Goal: Information Seeking & Learning: Learn about a topic

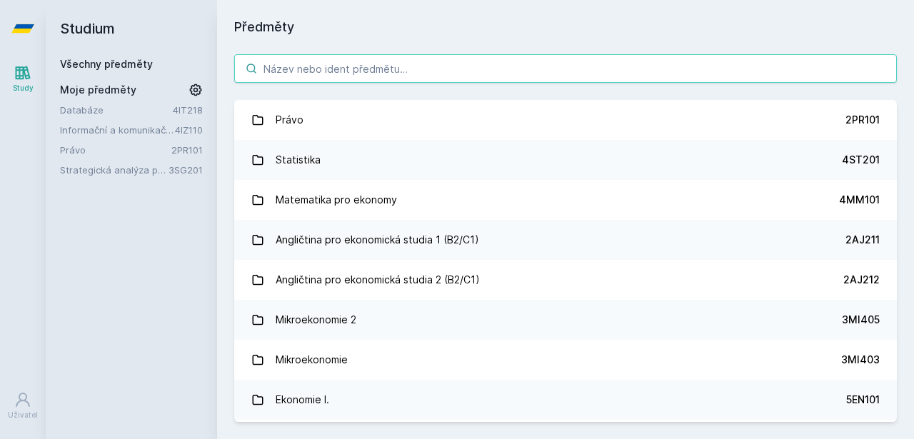
click at [285, 62] on input "search" at bounding box center [565, 68] width 663 height 29
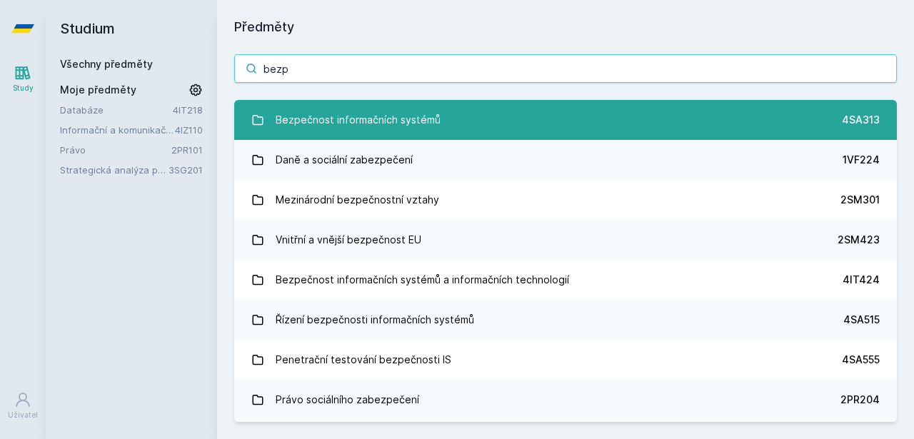
type input "bezp"
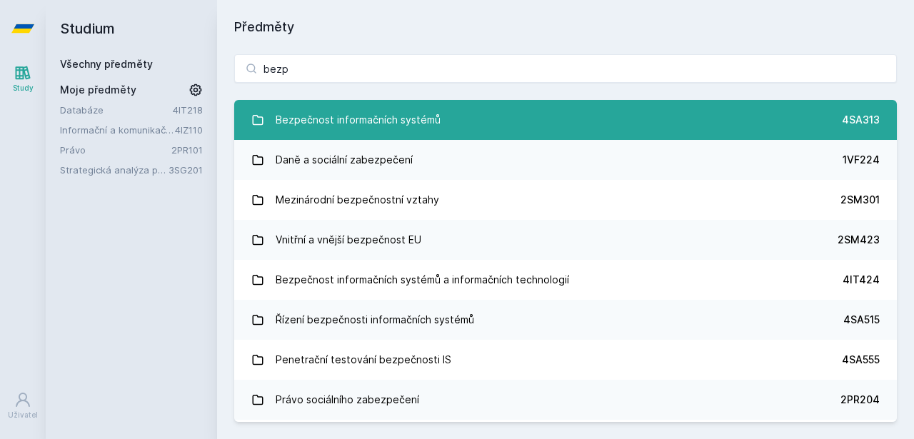
click at [398, 122] on div "Bezpečnost informačních systémů" at bounding box center [358, 120] width 165 height 29
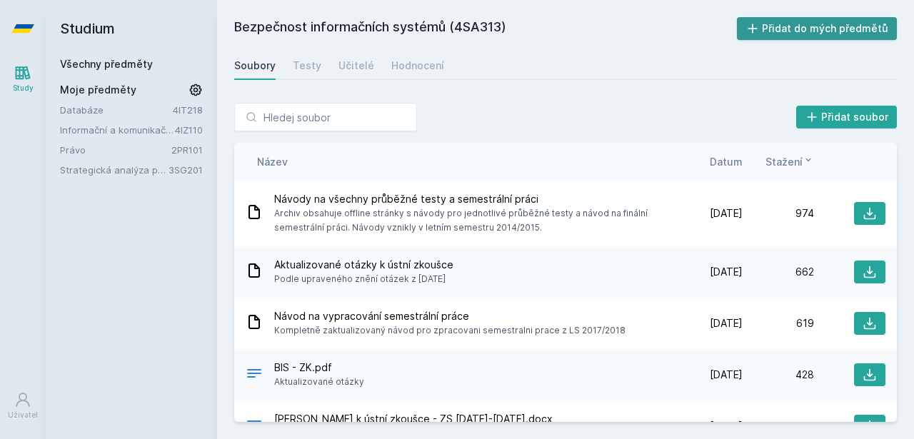
click at [797, 29] on button "Přidat do mých předmětů" at bounding box center [817, 28] width 161 height 23
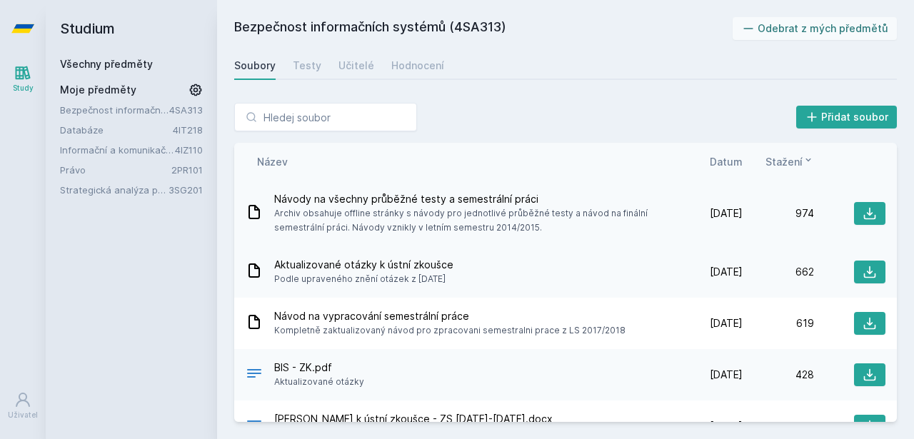
scroll to position [16, 0]
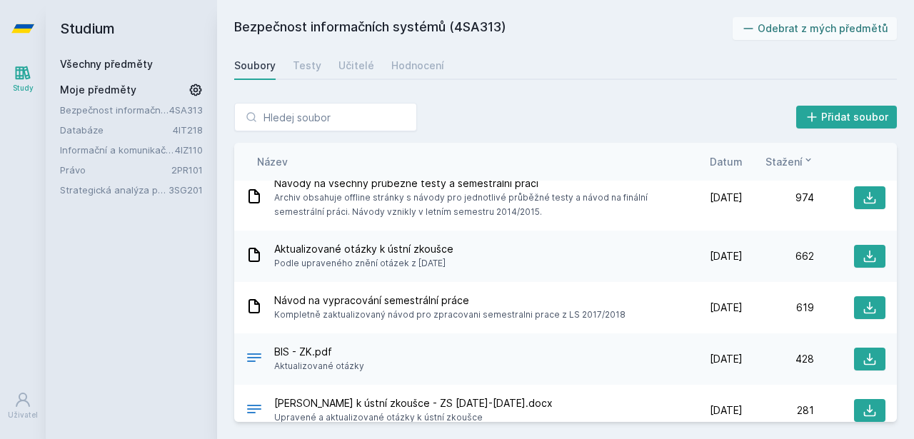
click at [725, 172] on div "Název Datum Stažení" at bounding box center [565, 162] width 663 height 38
click at [723, 158] on span "Datum" at bounding box center [726, 161] width 33 height 15
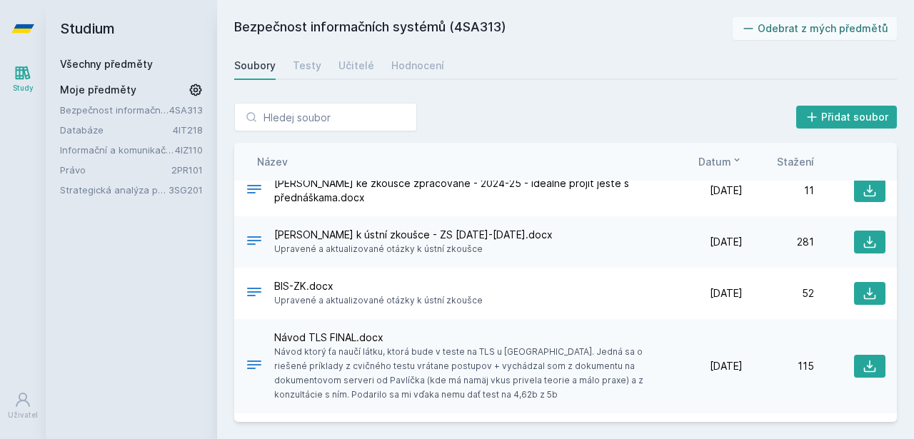
scroll to position [704, 0]
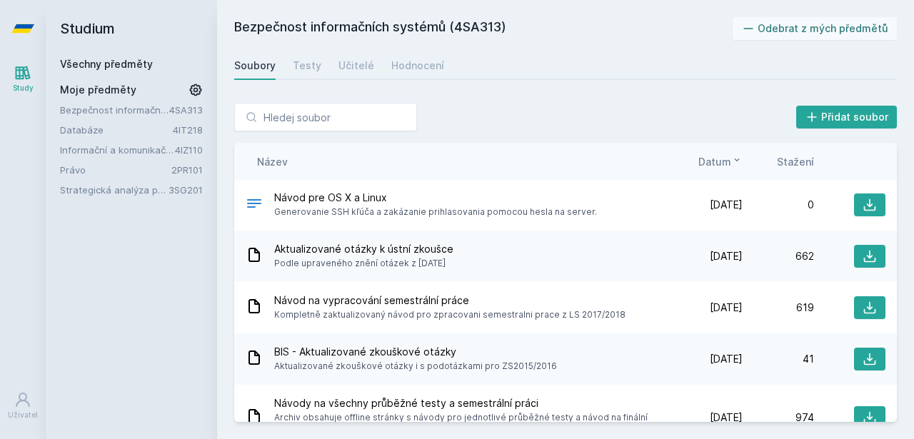
click at [718, 164] on span "Datum" at bounding box center [714, 161] width 33 height 15
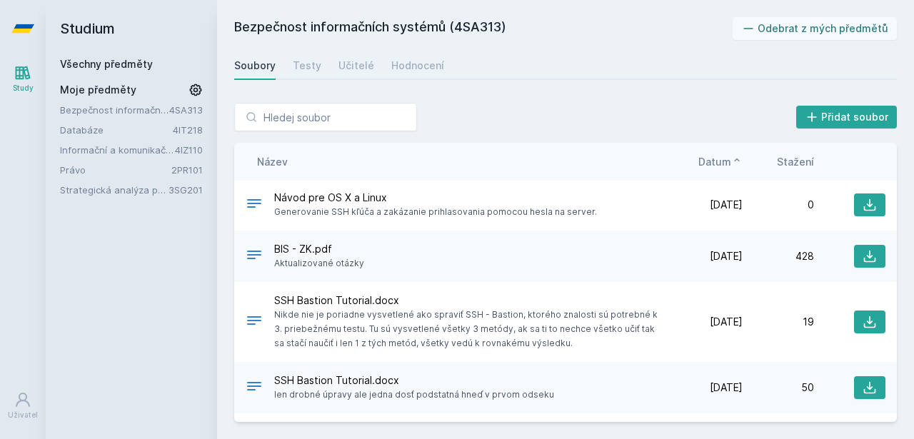
click at [718, 164] on span "Datum" at bounding box center [714, 161] width 33 height 15
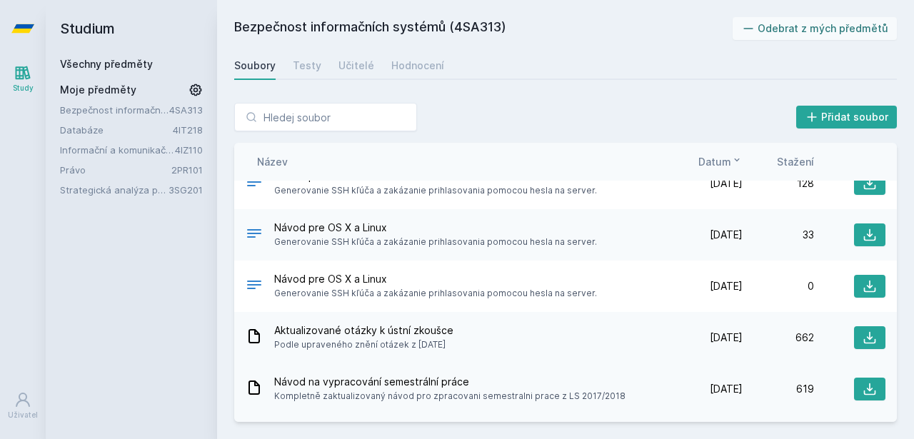
scroll to position [733, 0]
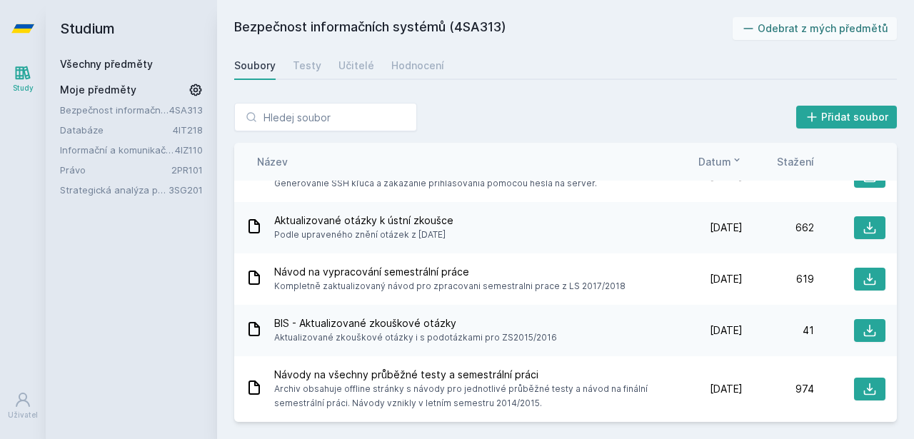
click at [714, 161] on span "Datum" at bounding box center [714, 161] width 33 height 15
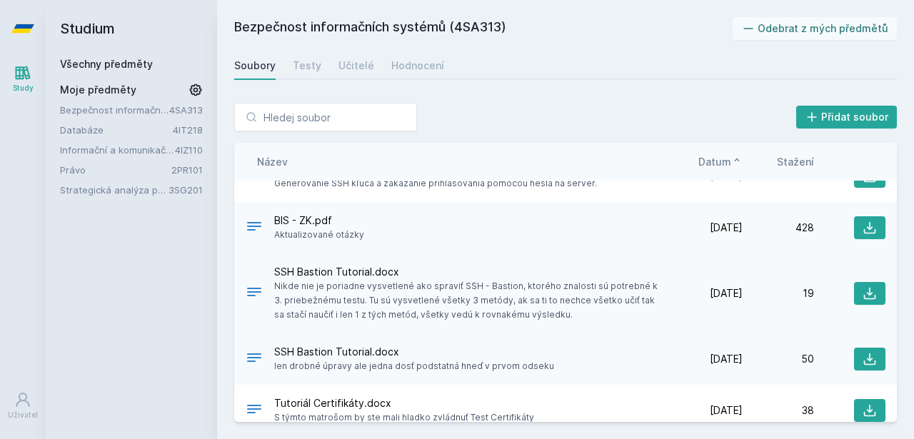
scroll to position [0, 0]
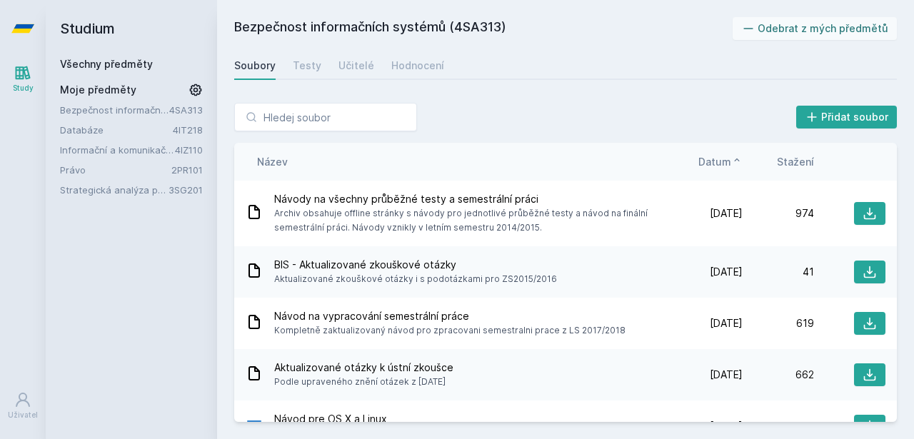
click at [709, 166] on span "Datum" at bounding box center [714, 161] width 33 height 15
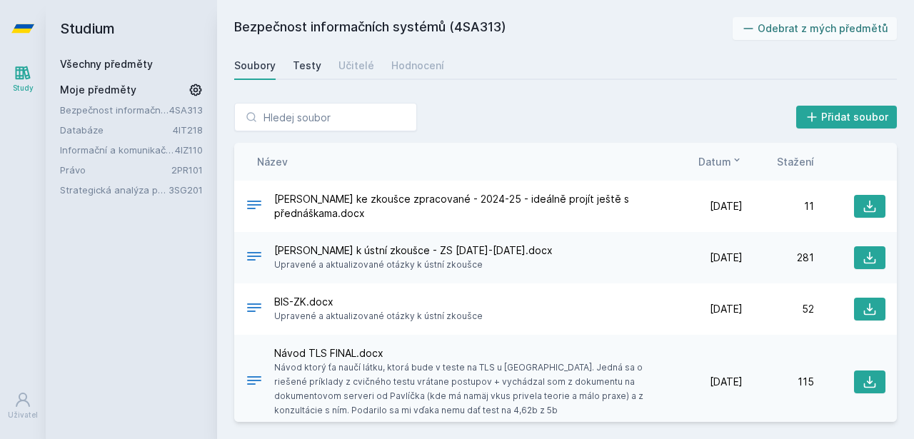
click at [305, 65] on div "Testy" at bounding box center [307, 66] width 29 height 14
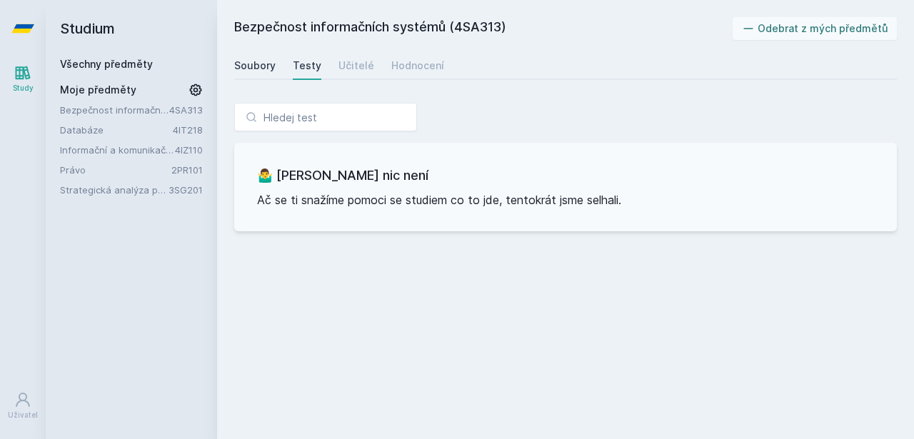
click at [269, 64] on div "Soubory" at bounding box center [254, 66] width 41 height 14
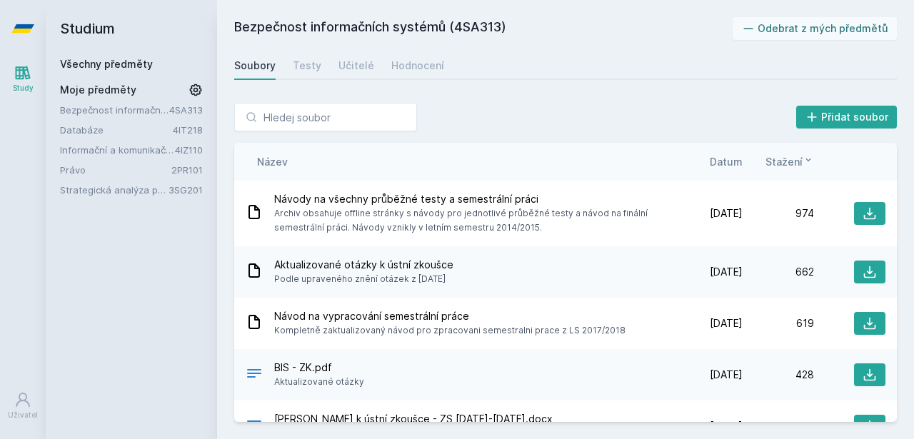
click at [728, 162] on span "Datum" at bounding box center [726, 161] width 33 height 15
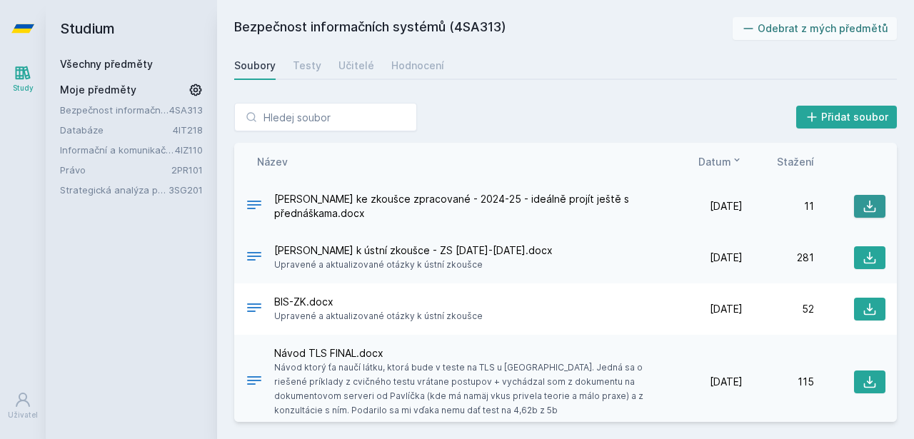
click at [864, 205] on icon at bounding box center [870, 207] width 12 height 12
click at [873, 263] on button at bounding box center [869, 257] width 31 height 23
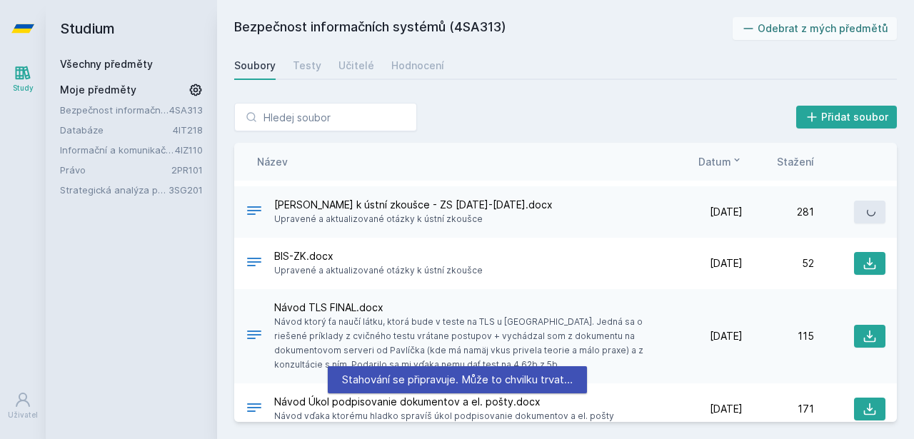
scroll to position [46, 0]
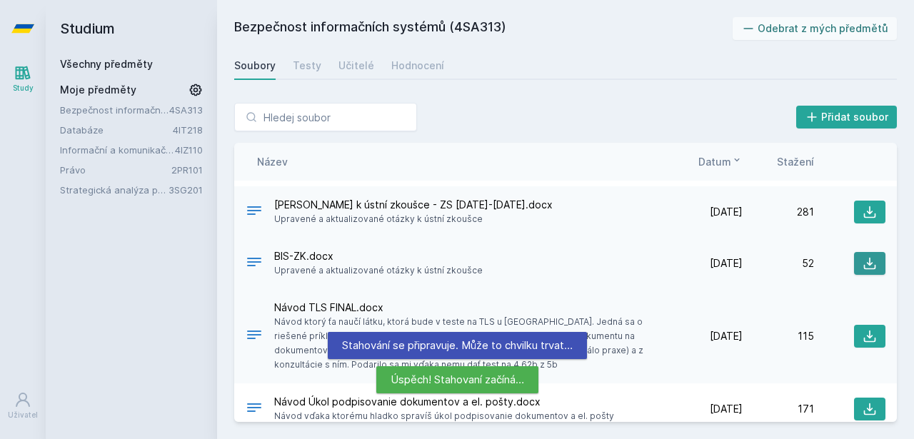
click at [864, 263] on icon at bounding box center [870, 264] width 12 height 12
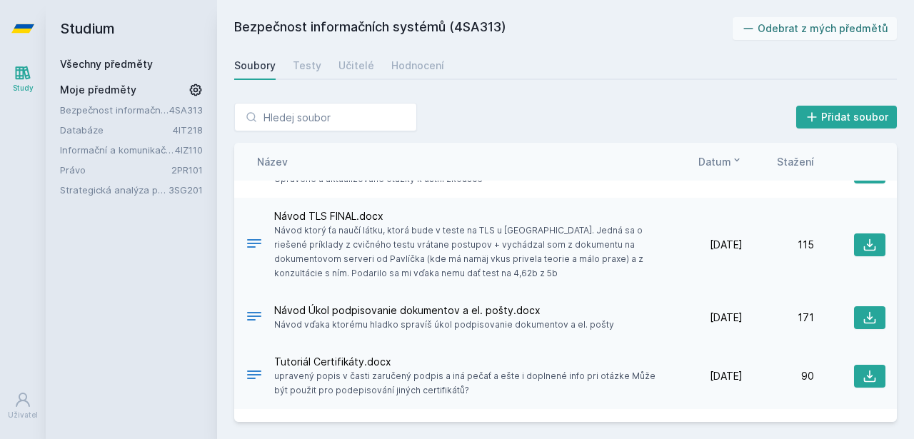
scroll to position [137, 0]
click at [863, 244] on icon at bounding box center [870, 245] width 14 height 14
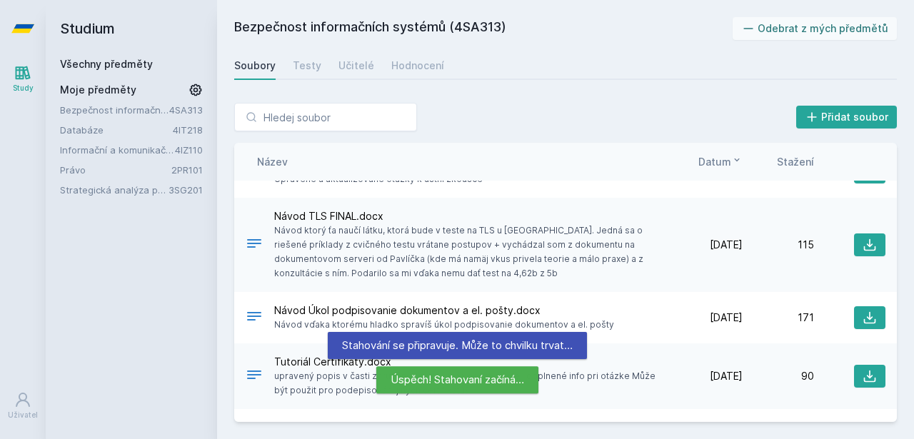
scroll to position [178, 0]
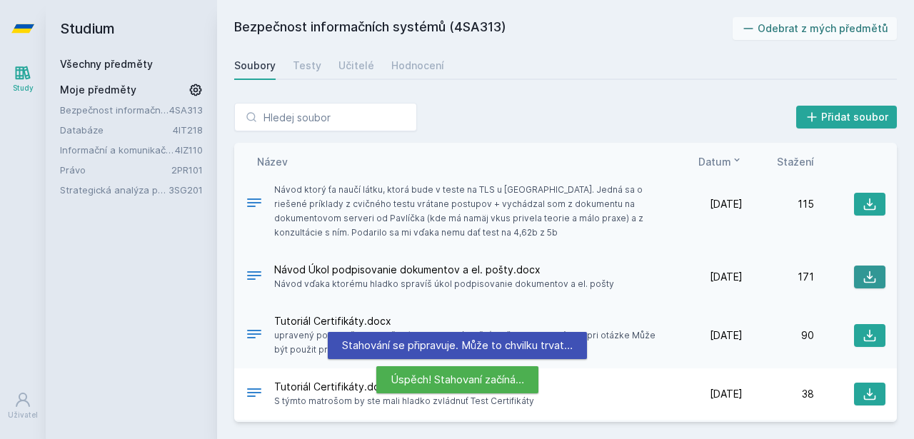
click at [866, 275] on icon at bounding box center [870, 277] width 14 height 14
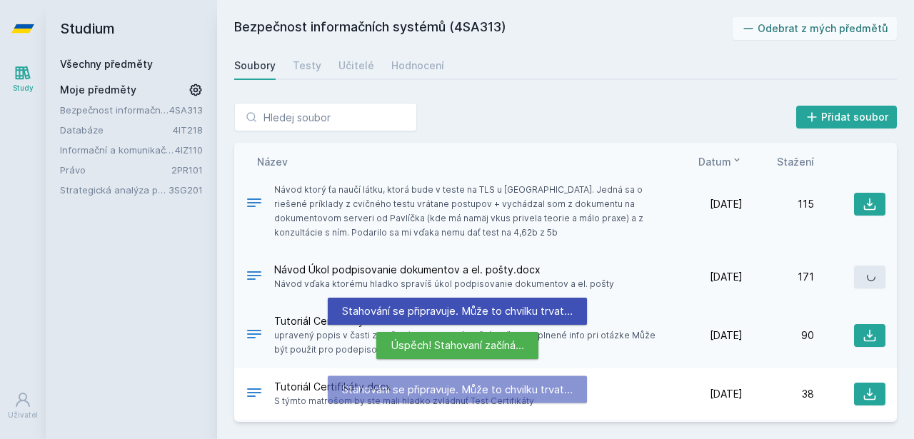
scroll to position [263, 0]
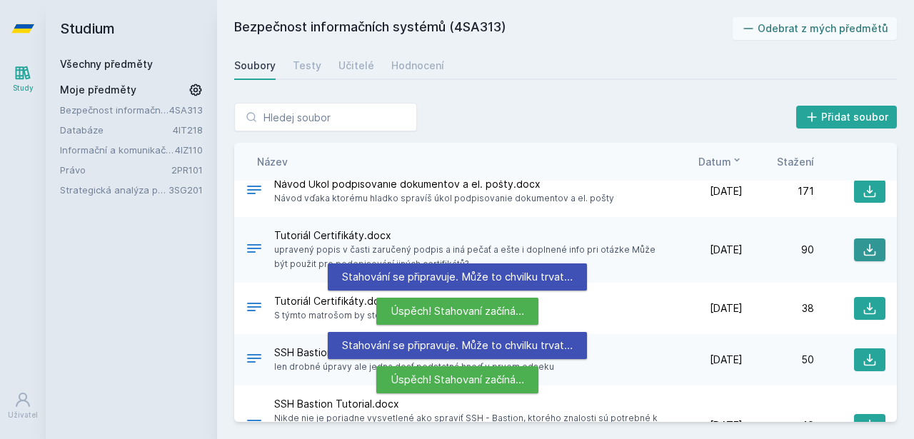
click at [867, 248] on icon at bounding box center [870, 250] width 14 height 14
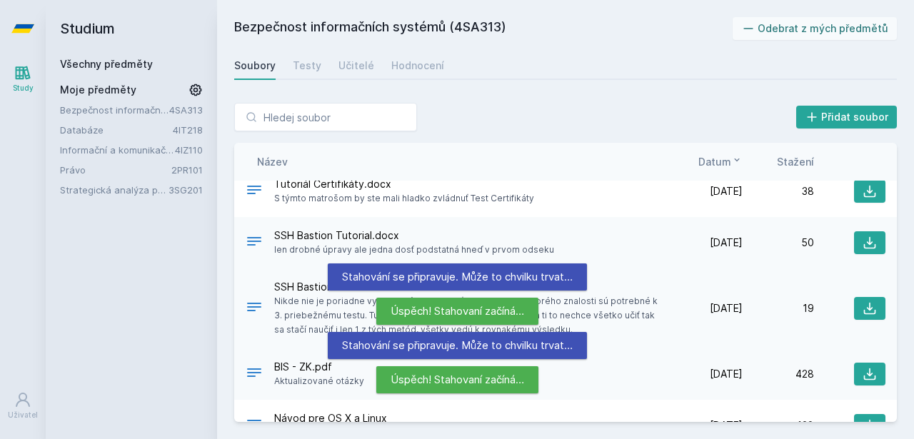
scroll to position [388, 0]
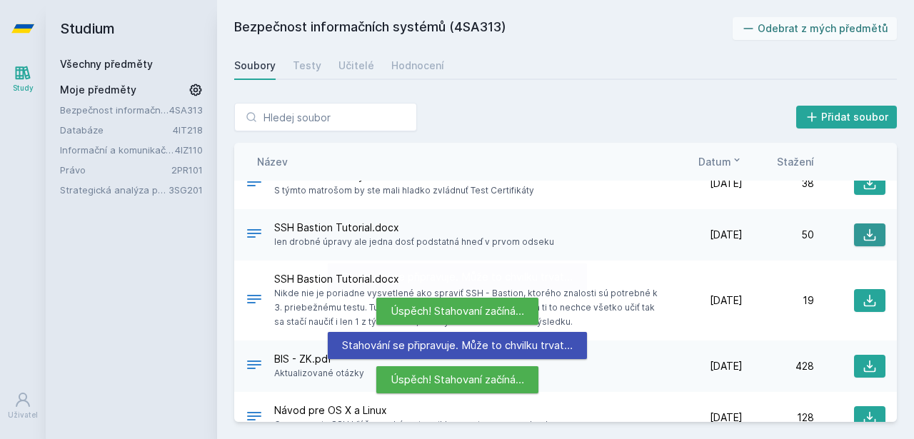
click at [875, 236] on button at bounding box center [869, 235] width 31 height 23
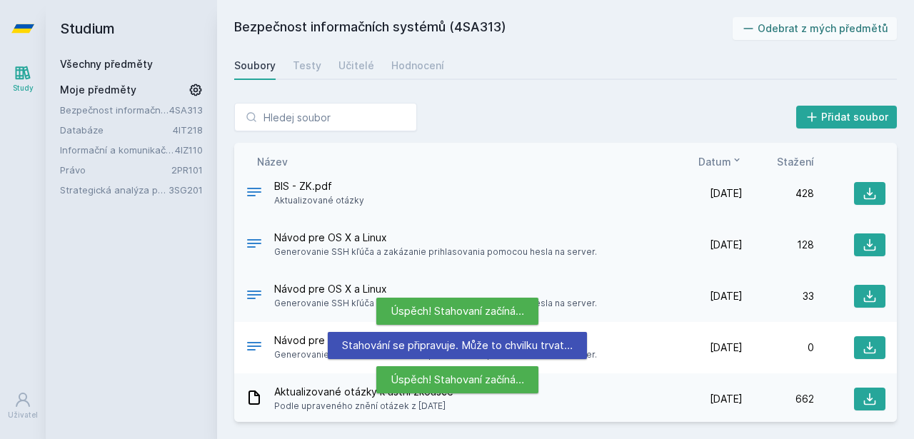
scroll to position [587, 0]
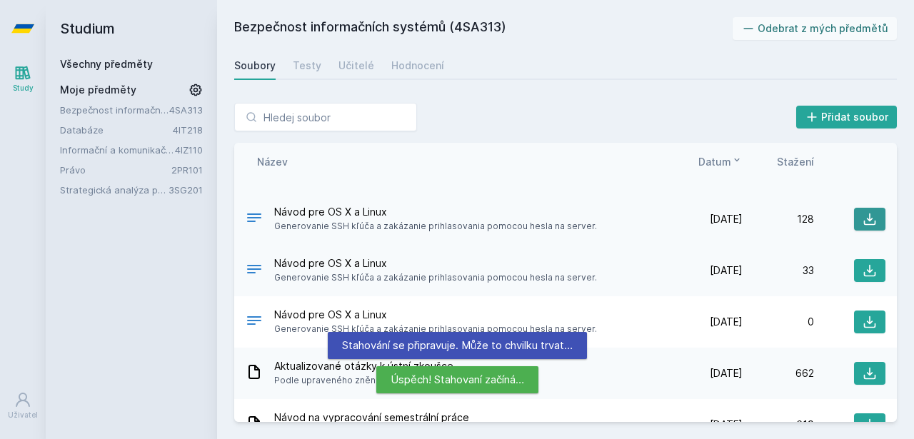
click at [863, 220] on icon at bounding box center [870, 219] width 14 height 14
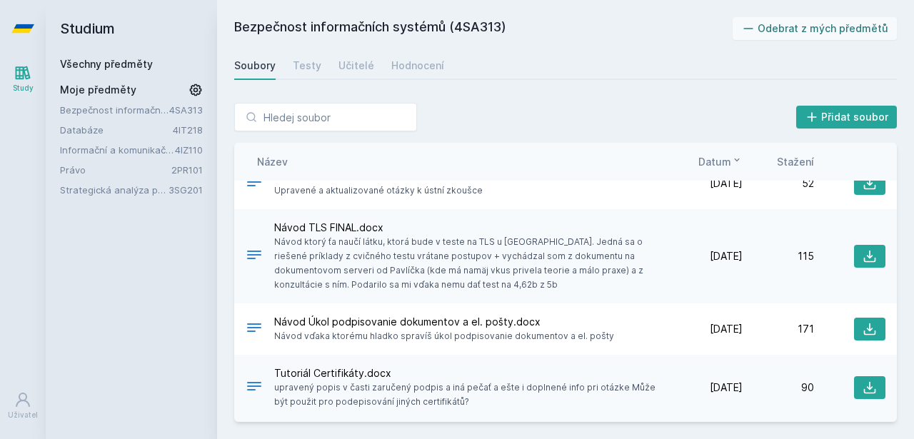
scroll to position [0, 0]
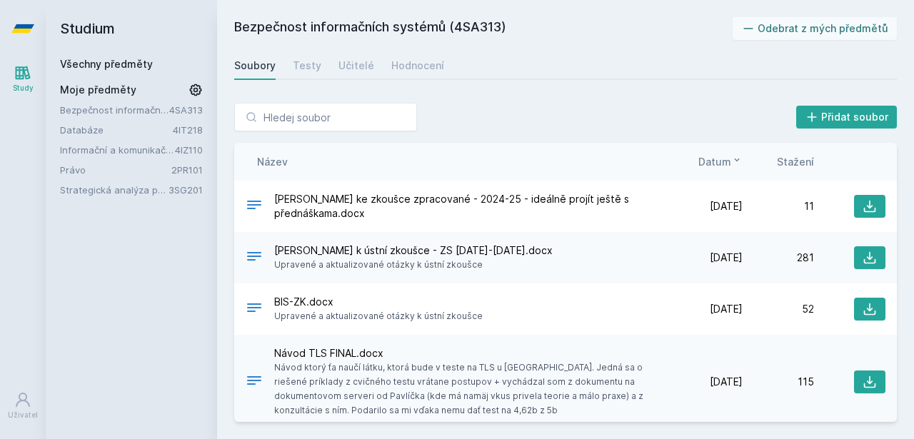
click at [94, 65] on link "Všechny předměty" at bounding box center [106, 64] width 93 height 12
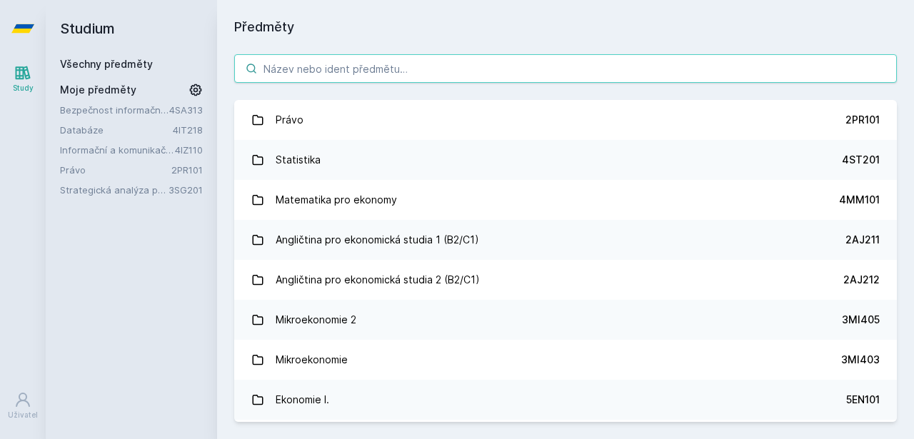
click at [275, 79] on input "search" at bounding box center [565, 68] width 663 height 29
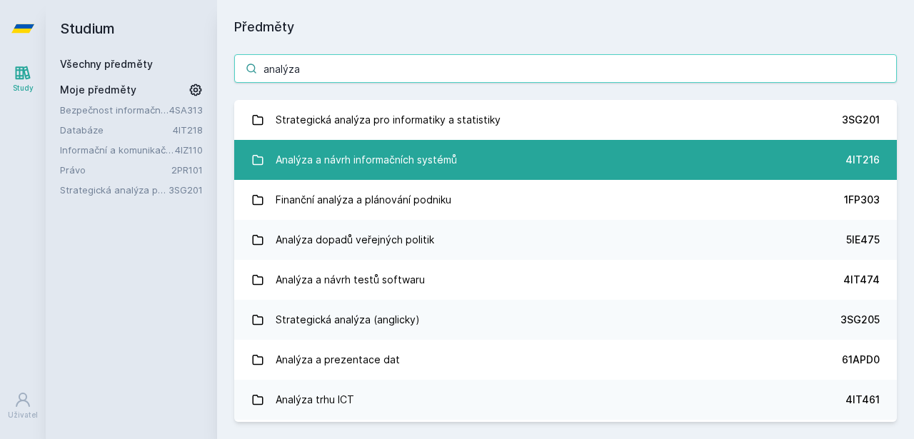
type input "analýza"
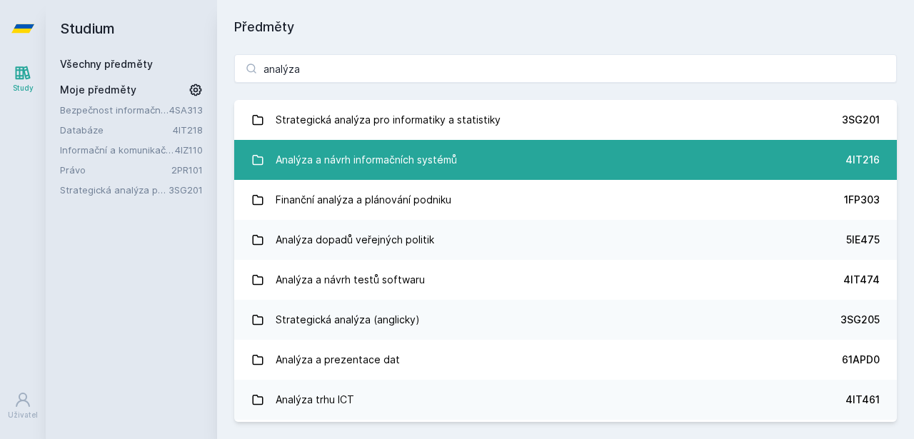
click at [361, 151] on div "Analýza a návrh informačních systémů" at bounding box center [366, 160] width 181 height 29
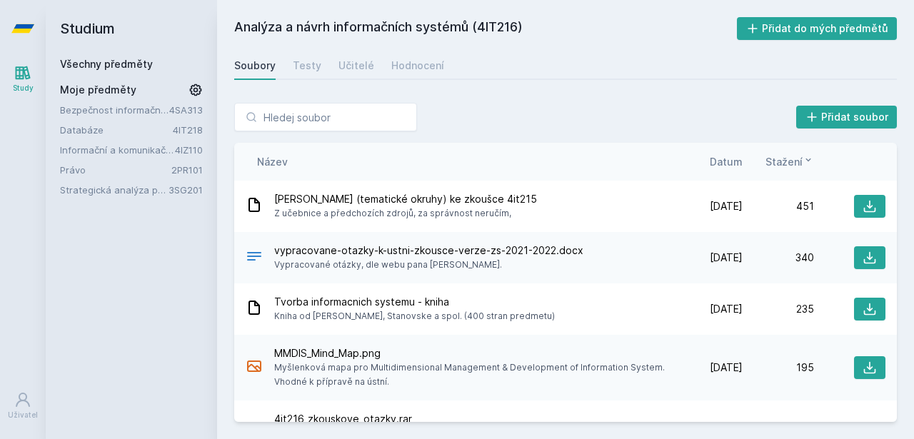
click at [713, 160] on span "Datum" at bounding box center [726, 161] width 33 height 15
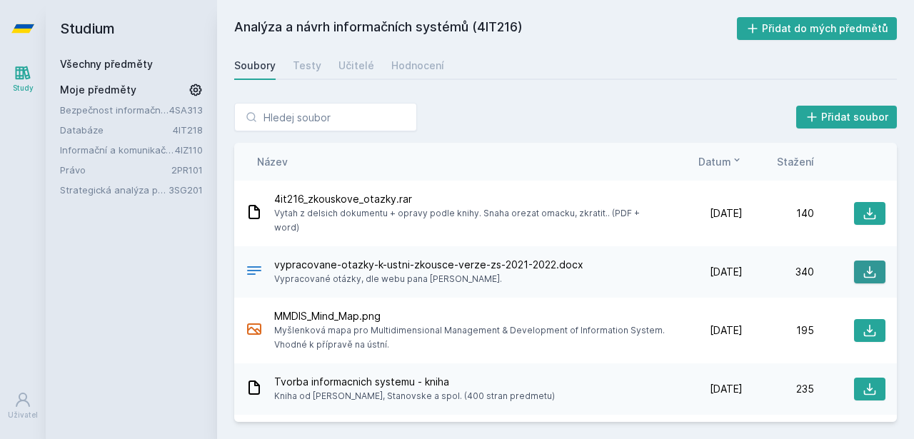
click at [867, 265] on icon at bounding box center [870, 272] width 14 height 14
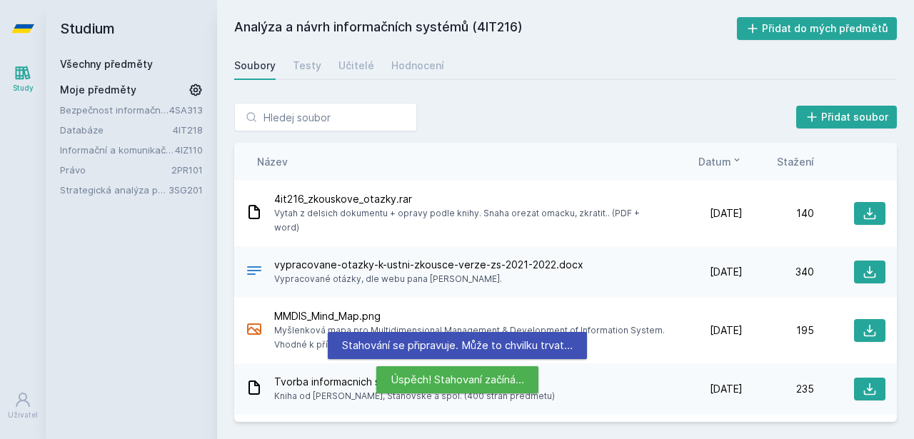
click at [444, 161] on div "Název" at bounding box center [459, 161] width 426 height 15
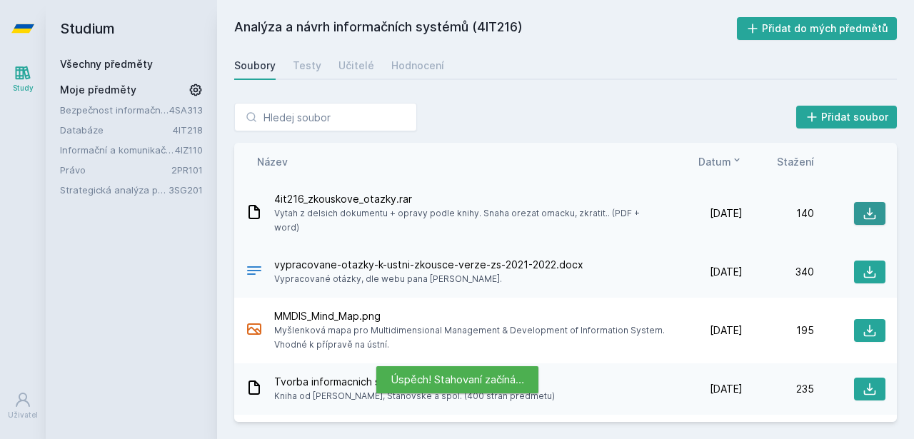
click at [863, 209] on icon at bounding box center [870, 213] width 14 height 14
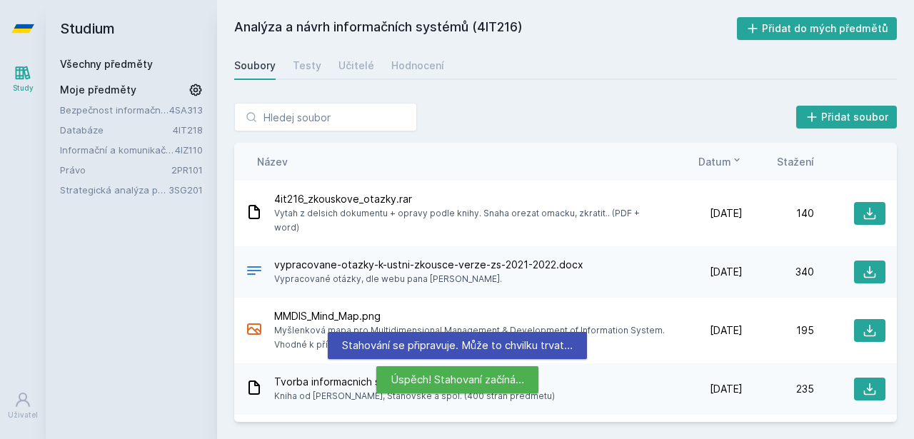
click at [446, 136] on div "Přidat soubor Řazení: Název Datum Stažení Název Datum Stažení 4it216_zkouskove_…" at bounding box center [565, 262] width 663 height 319
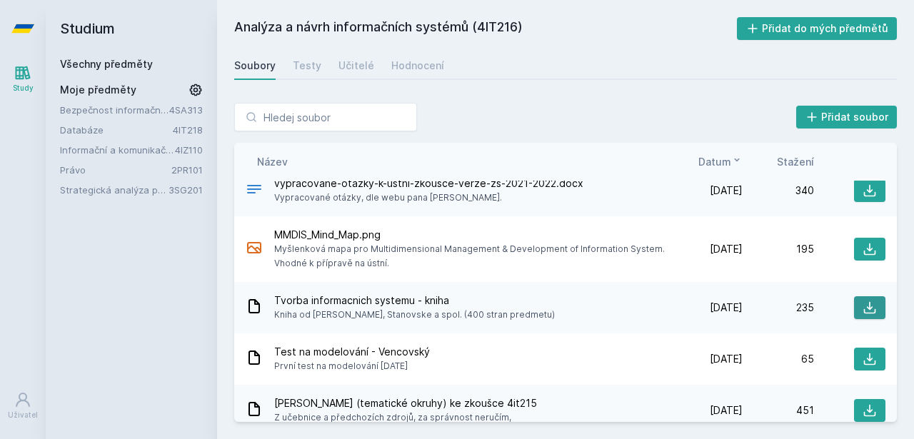
click at [863, 301] on icon at bounding box center [870, 308] width 14 height 14
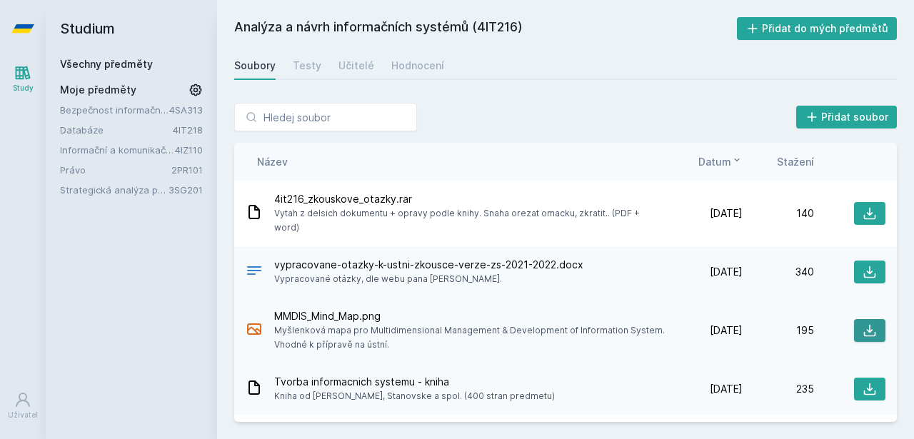
click at [867, 323] on icon at bounding box center [870, 330] width 14 height 14
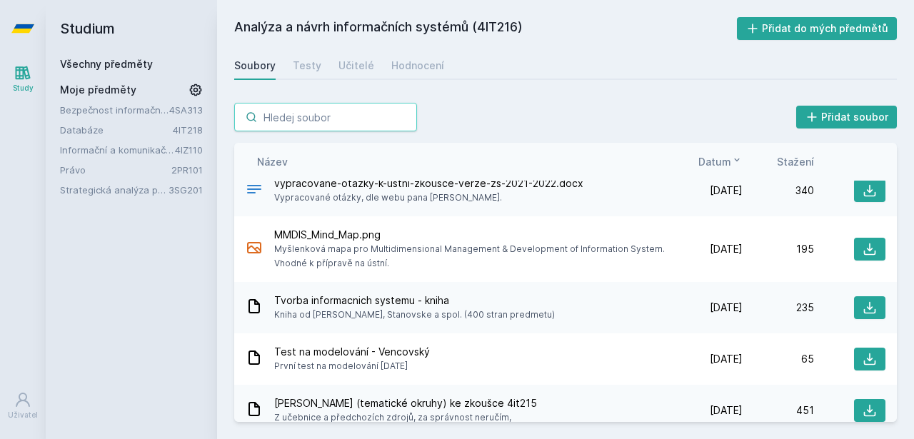
click at [366, 118] on input "search" at bounding box center [325, 117] width 183 height 29
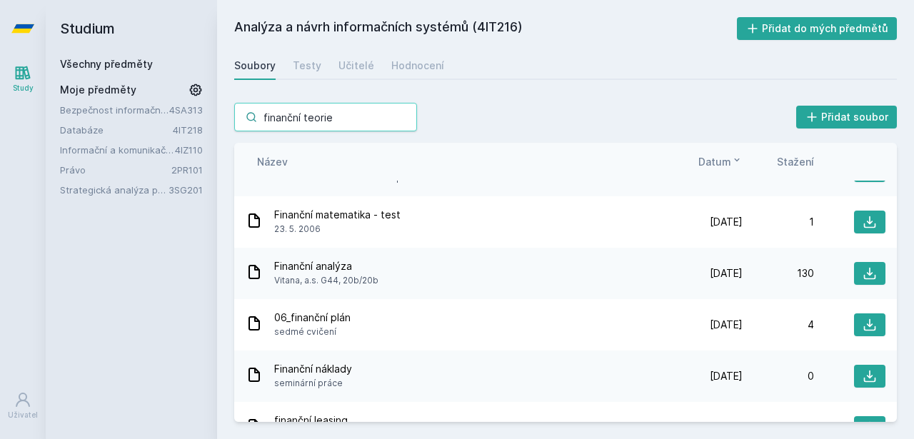
scroll to position [0, 0]
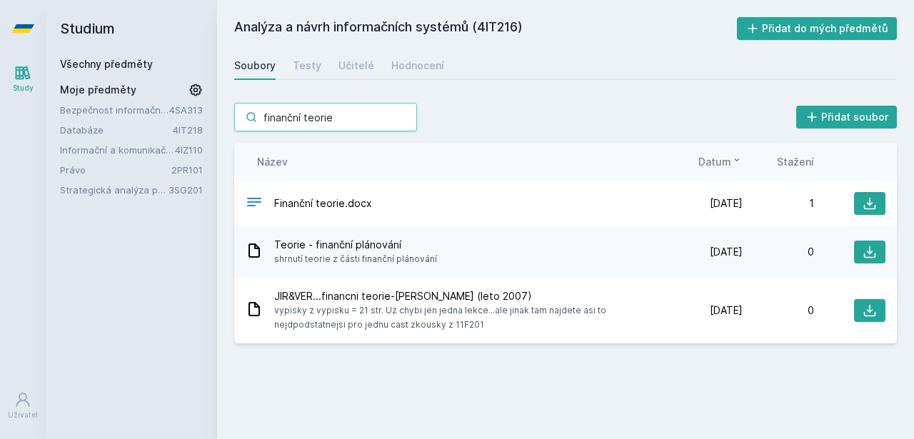
type input "finanční teorie"
click at [119, 59] on link "Všechny předměty" at bounding box center [106, 64] width 93 height 12
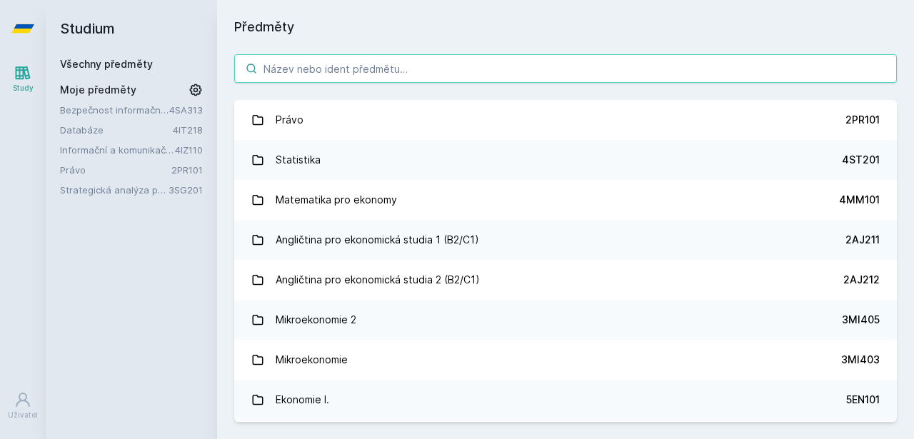
click at [262, 70] on input "search" at bounding box center [565, 68] width 663 height 29
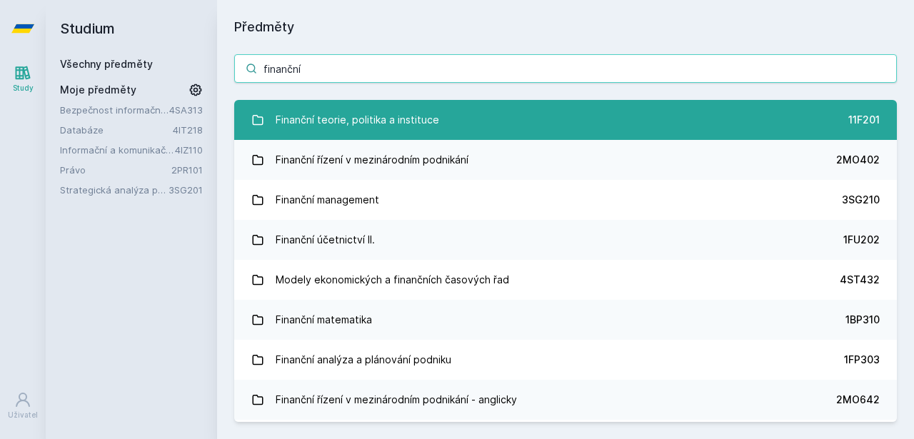
type input "finanční"
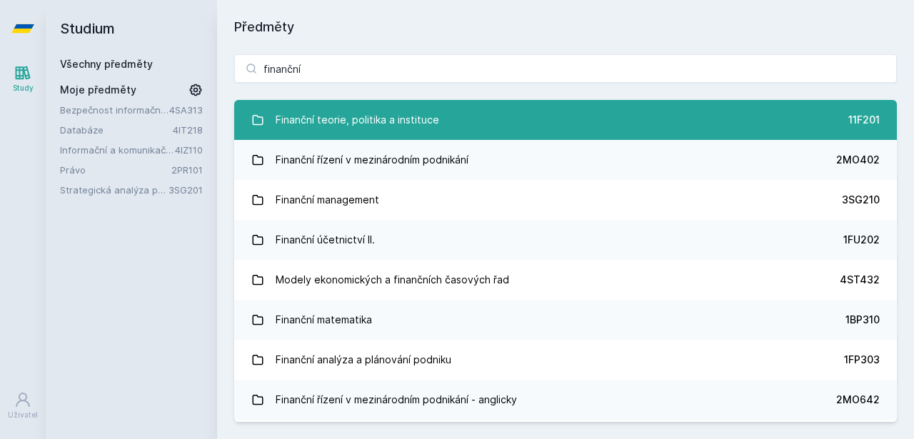
click at [354, 116] on div "Finanční teorie, politika a instituce" at bounding box center [358, 120] width 164 height 29
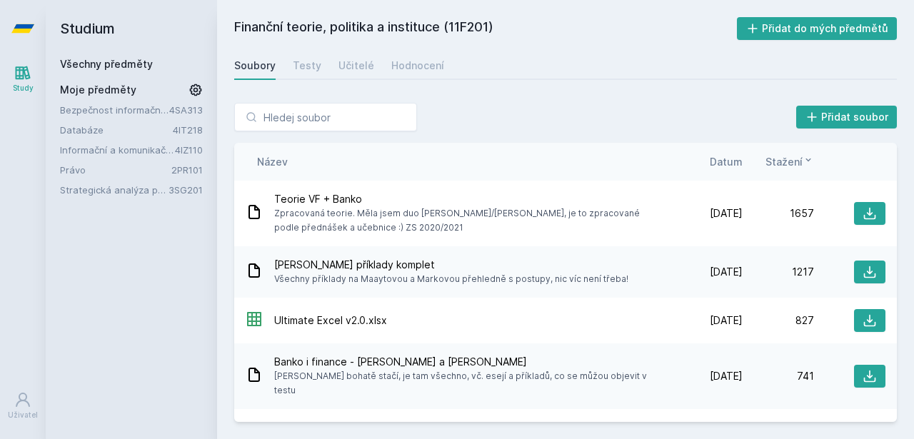
click at [732, 164] on span "Datum" at bounding box center [726, 161] width 33 height 15
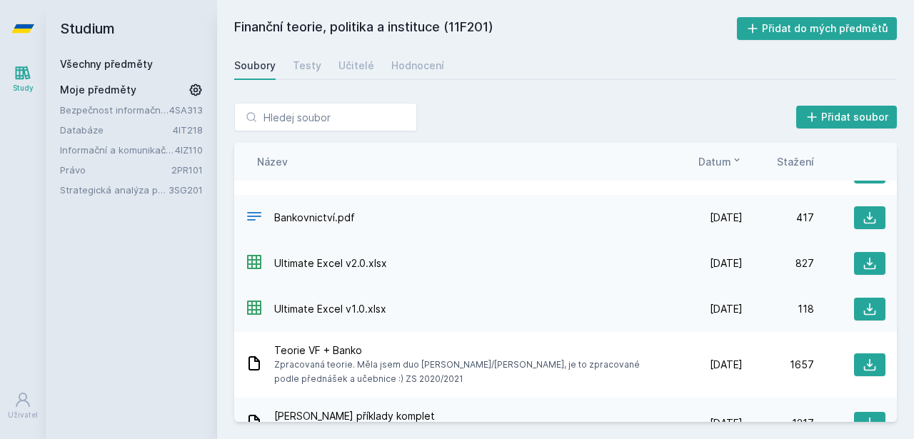
scroll to position [30, 0]
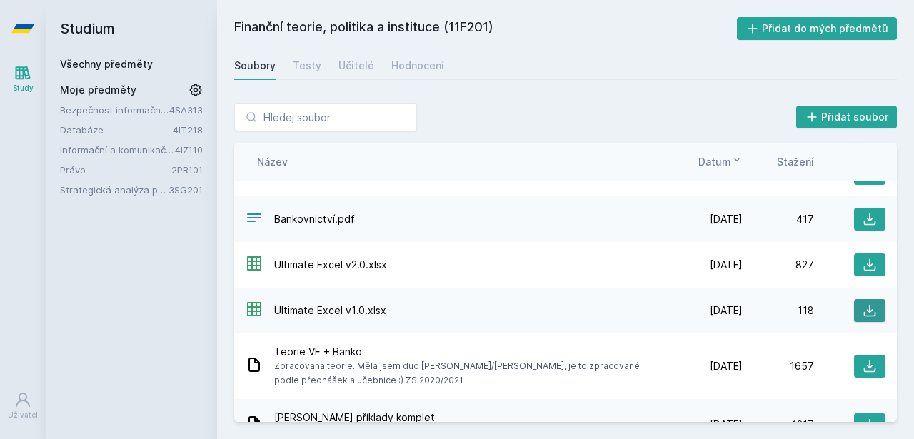
click at [864, 310] on icon at bounding box center [870, 311] width 12 height 12
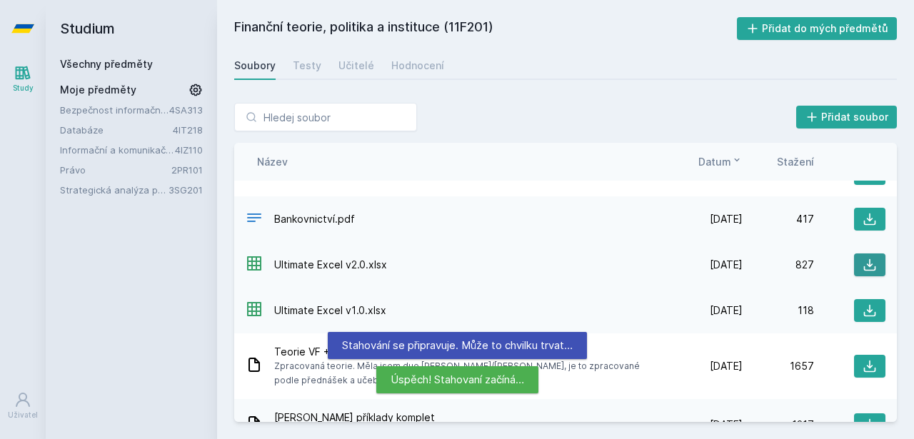
click at [863, 261] on icon at bounding box center [870, 265] width 14 height 14
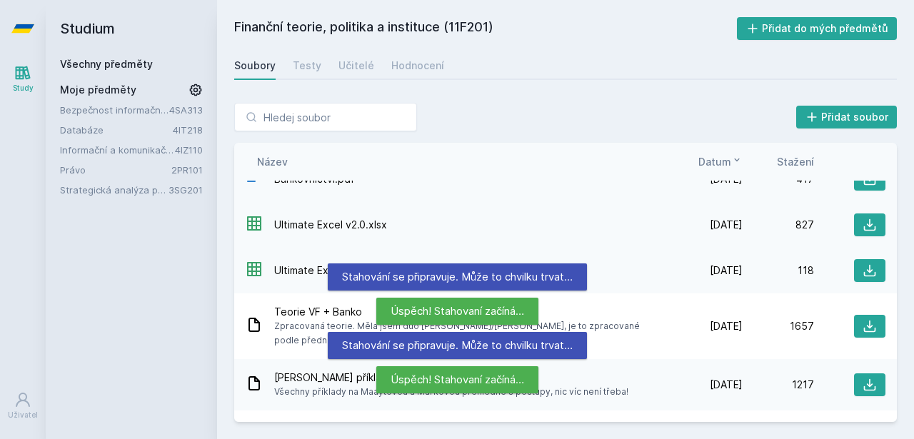
scroll to position [0, 0]
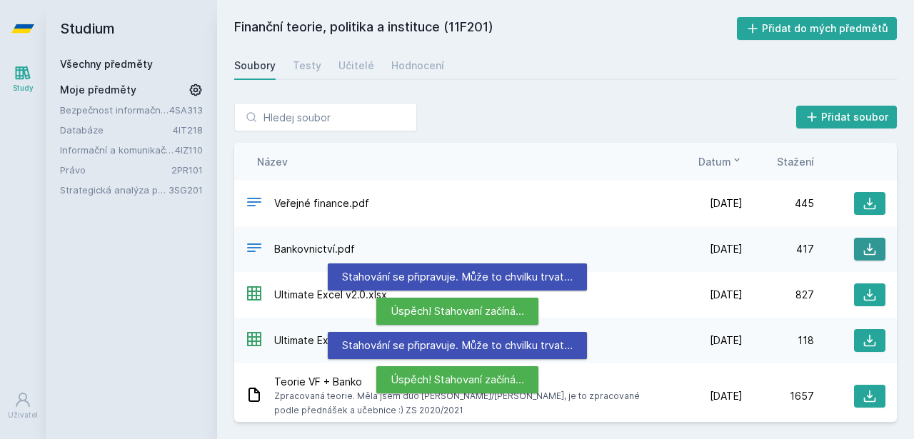
click at [866, 248] on icon at bounding box center [870, 250] width 12 height 12
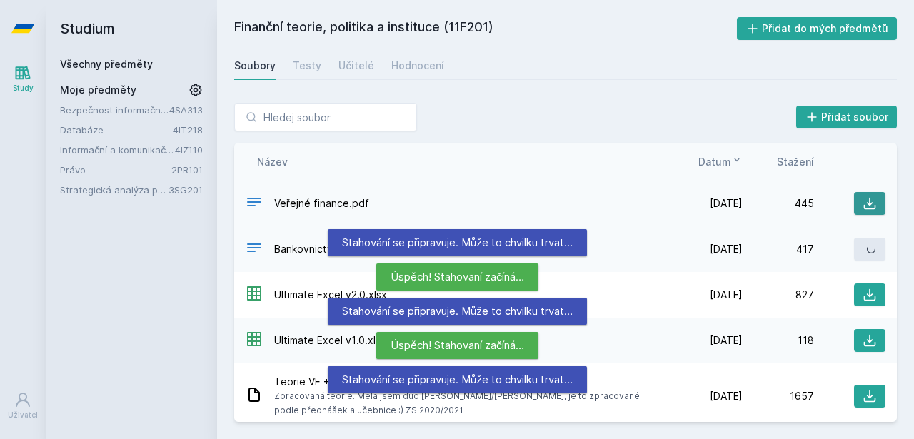
click at [863, 199] on icon at bounding box center [870, 203] width 14 height 14
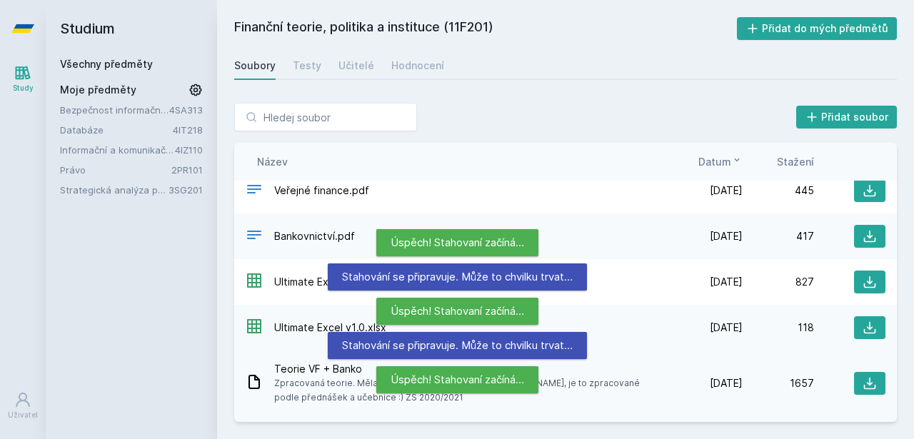
scroll to position [14, 0]
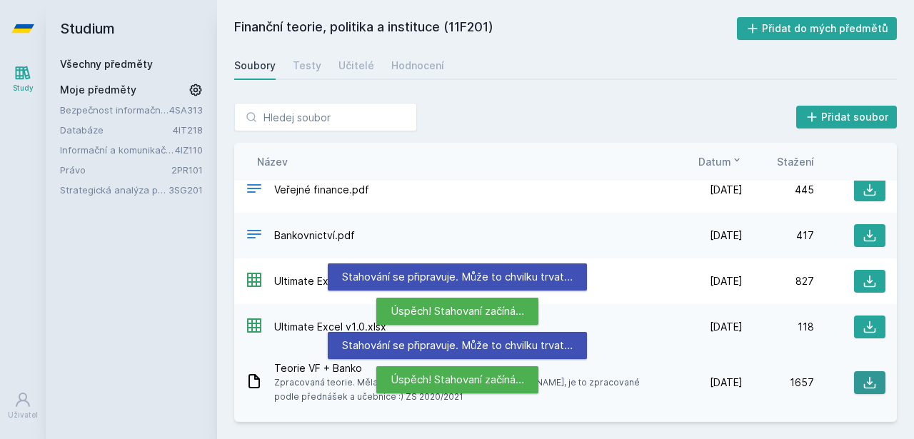
click at [854, 387] on button at bounding box center [869, 382] width 31 height 23
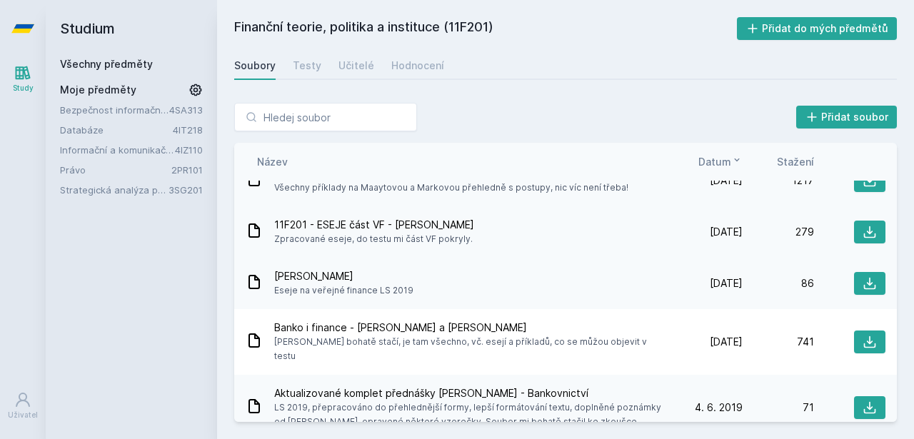
scroll to position [276, 0]
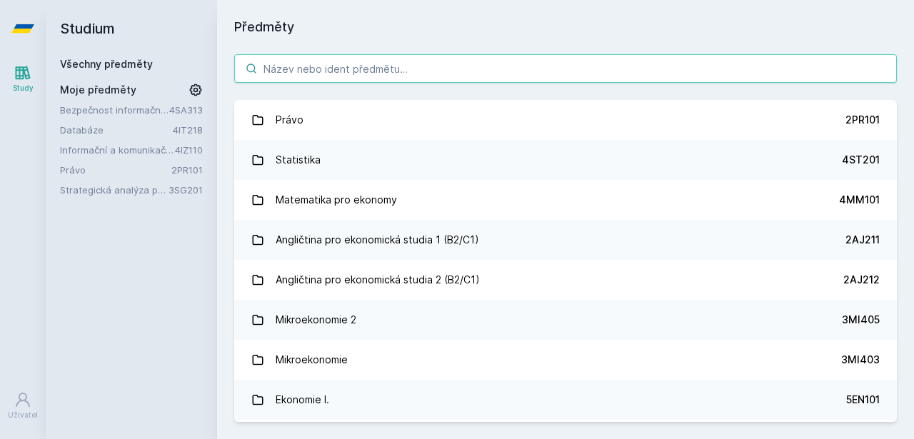
click at [333, 66] on input "search" at bounding box center [565, 68] width 663 height 29
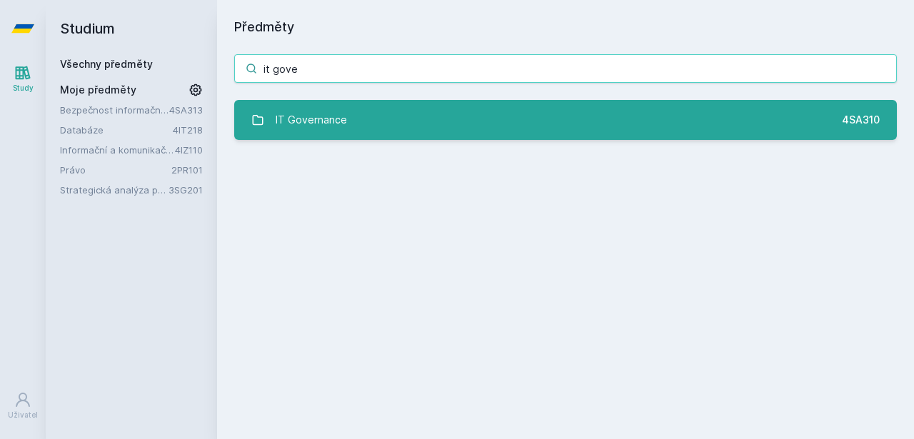
type input "it gove"
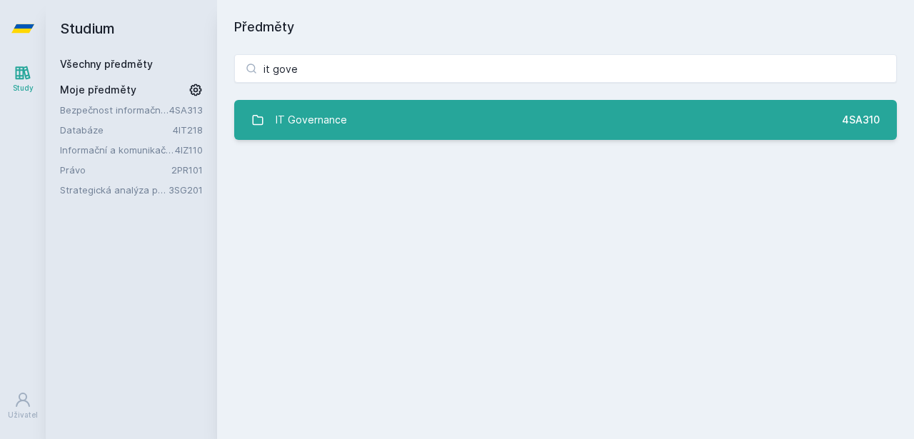
click at [312, 110] on div "IT Governance" at bounding box center [311, 120] width 71 height 29
